Goal: Task Accomplishment & Management: Use online tool/utility

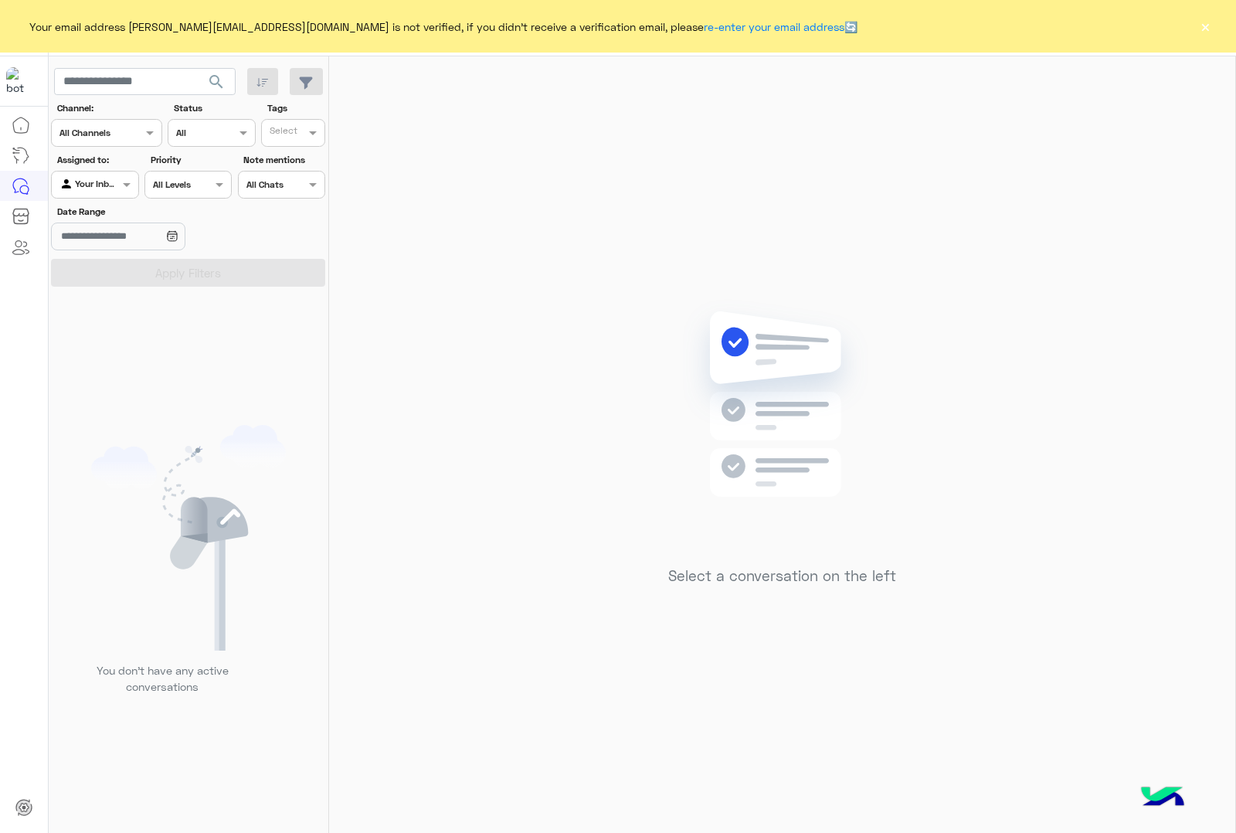
click at [1198, 27] on button "×" at bounding box center [1205, 26] width 15 height 15
click at [1208, 27] on button "×" at bounding box center [1205, 26] width 15 height 15
